Goal: Information Seeking & Learning: Learn about a topic

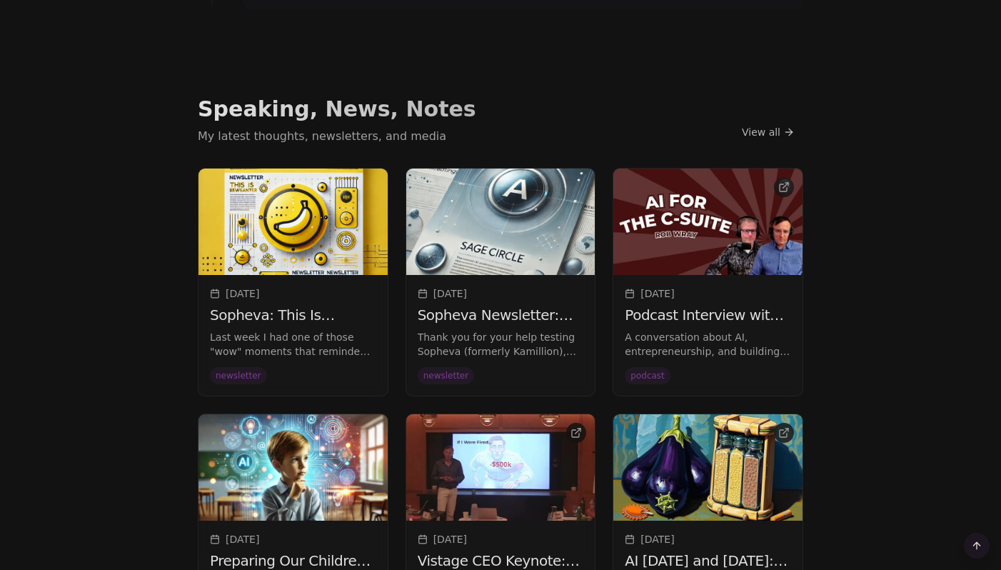
scroll to position [990, 0]
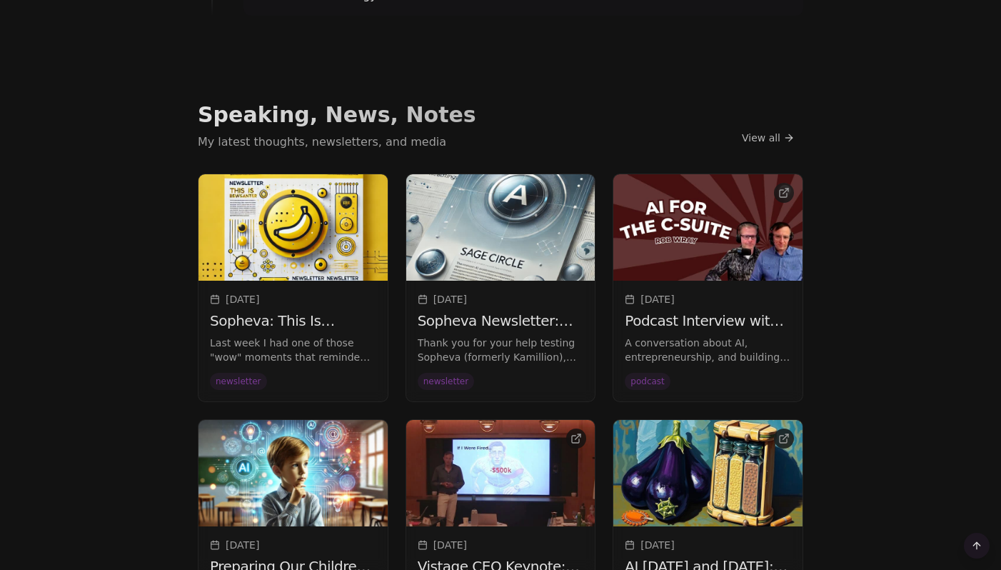
click at [318, 271] on img at bounding box center [293, 227] width 189 height 106
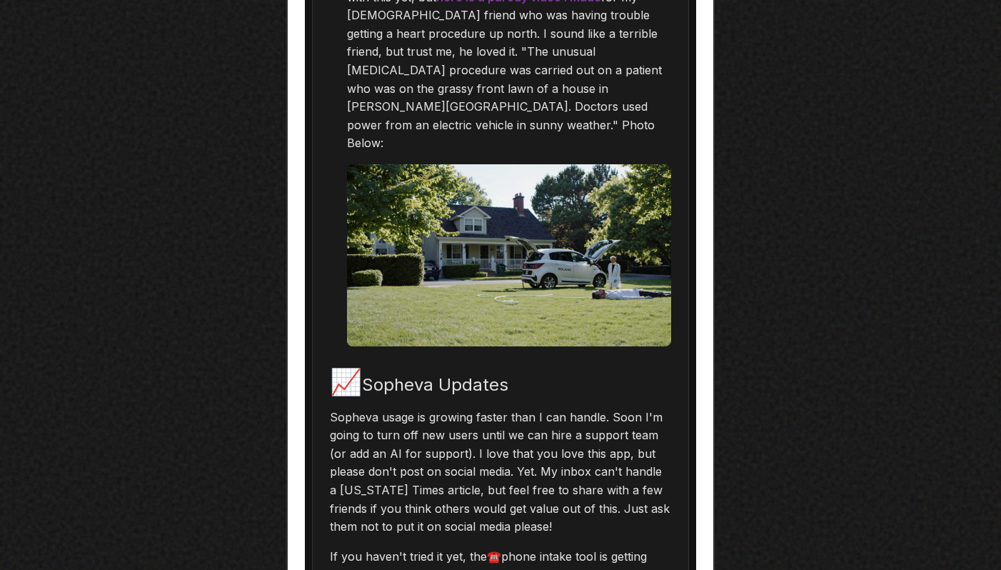
scroll to position [1529, 0]
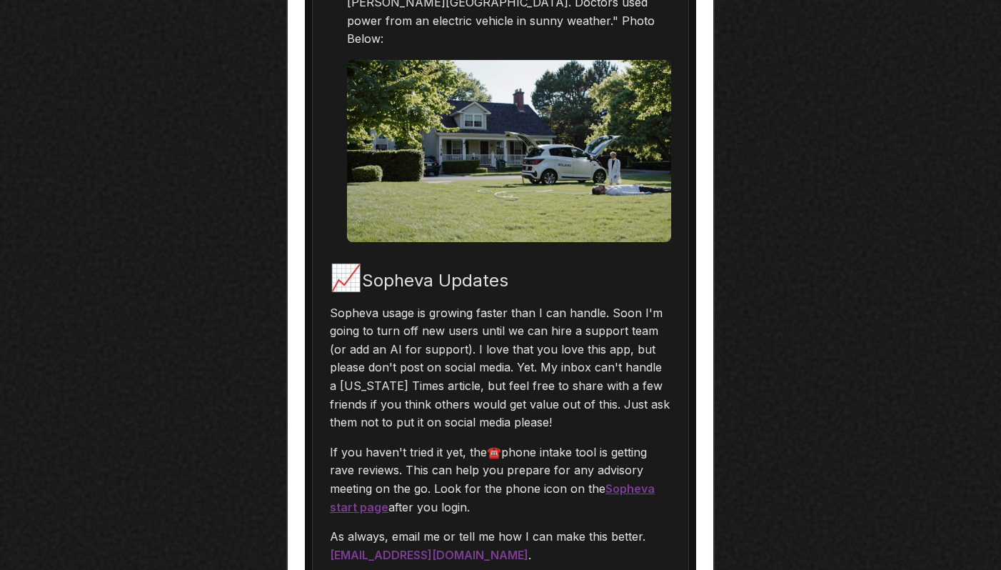
click at [626, 481] on link "Sopheva start page" at bounding box center [492, 497] width 325 height 33
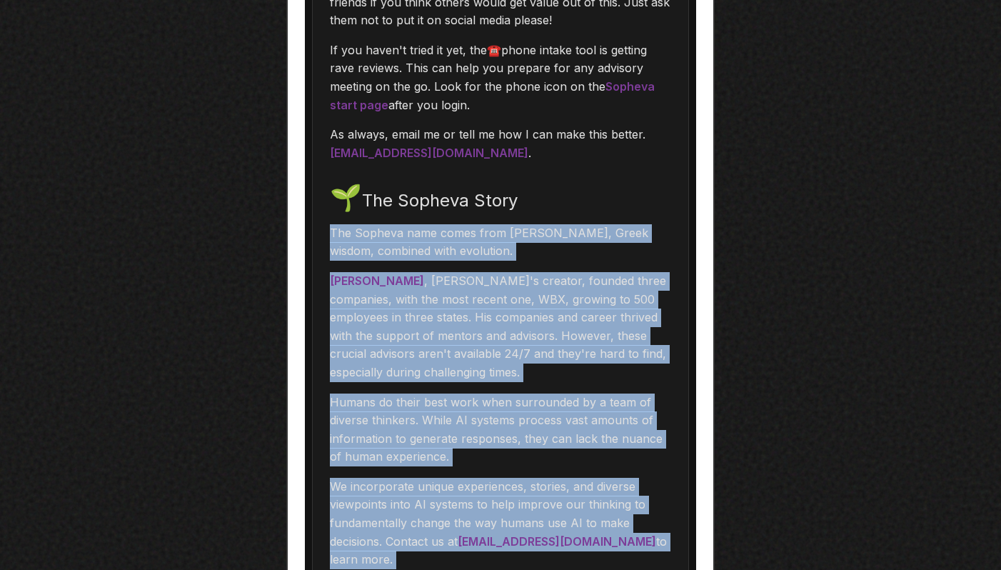
scroll to position [2007, 0]
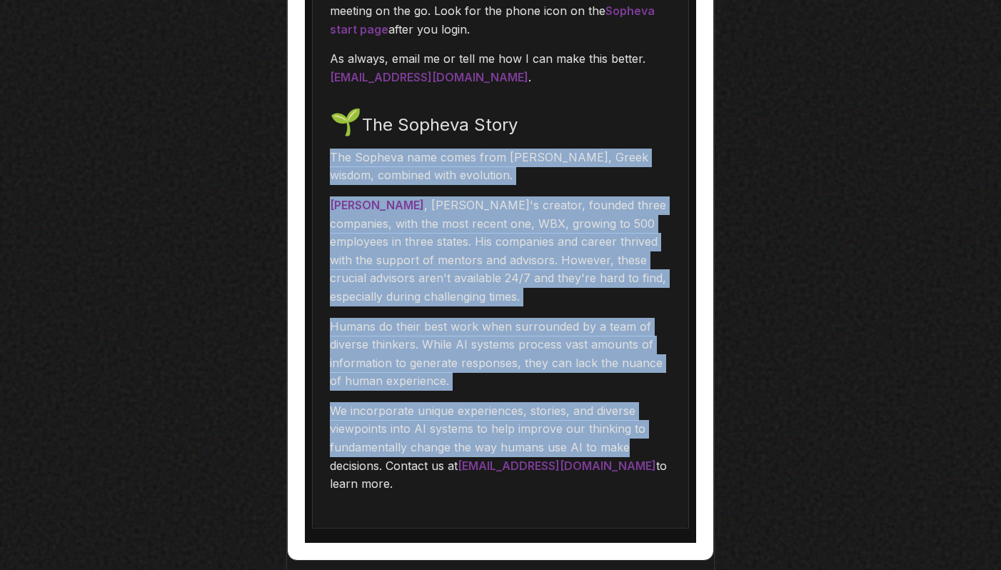
drag, startPoint x: 330, startPoint y: 341, endPoint x: 658, endPoint y: 407, distance: 334.5
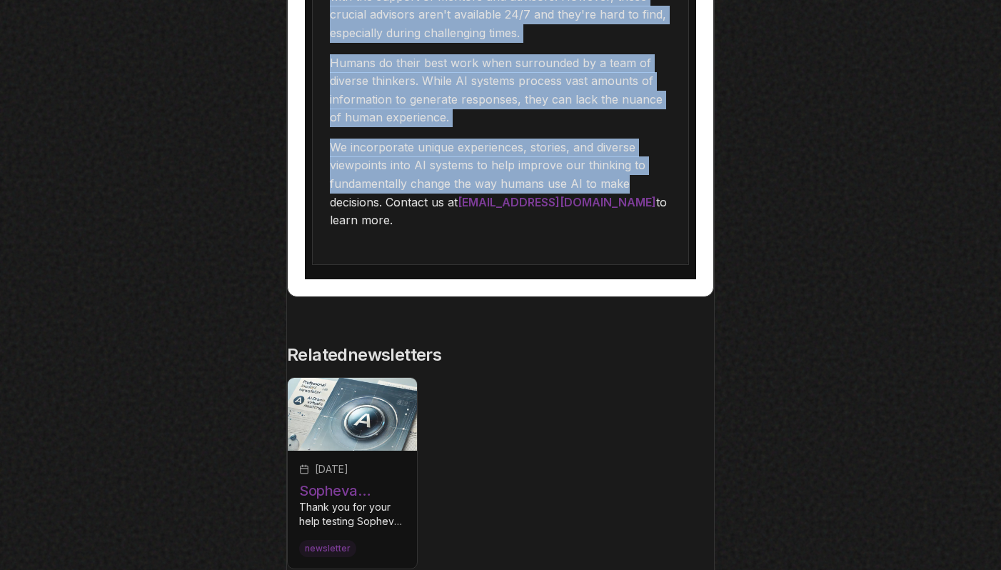
scroll to position [2284, 0]
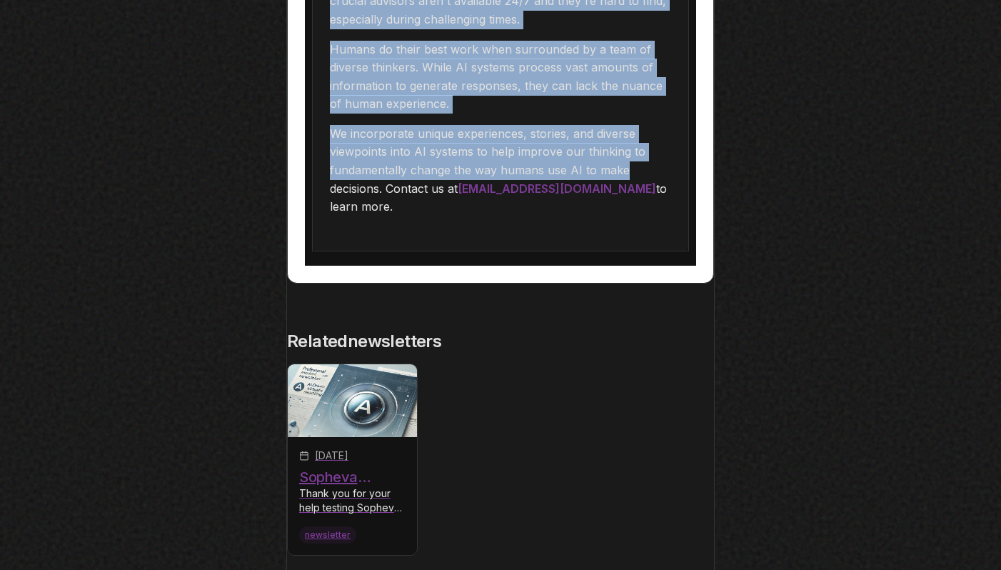
click at [349, 449] on time "[DATE]" at bounding box center [332, 456] width 34 height 14
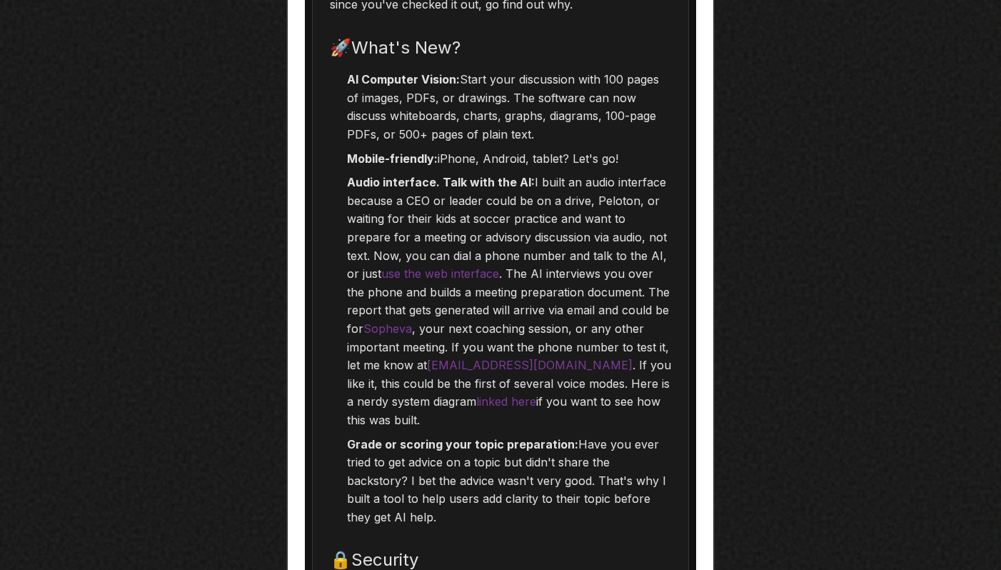
scroll to position [1477, 0]
